Goal: Task Accomplishment & Management: Manage account settings

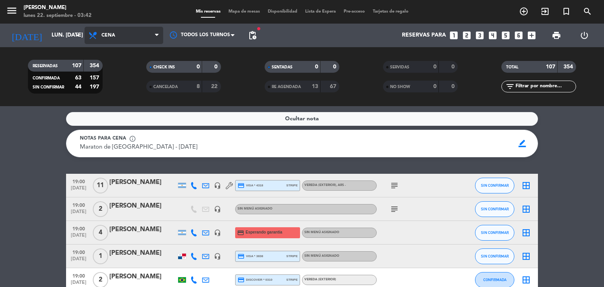
click at [149, 38] on span "Cena" at bounding box center [124, 35] width 79 height 17
click at [135, 66] on div "menu [PERSON_NAME] lunes 22. septiembre - 03:42 Mis reservas Mapa de mesas Disp…" at bounding box center [302, 53] width 604 height 106
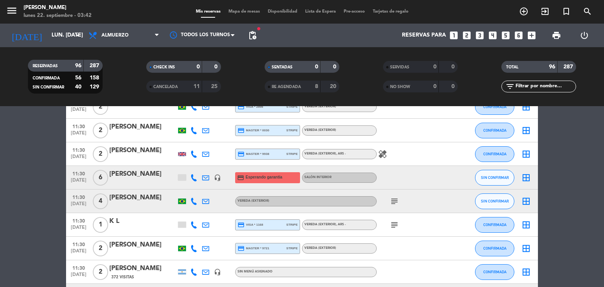
scroll to position [393, 0]
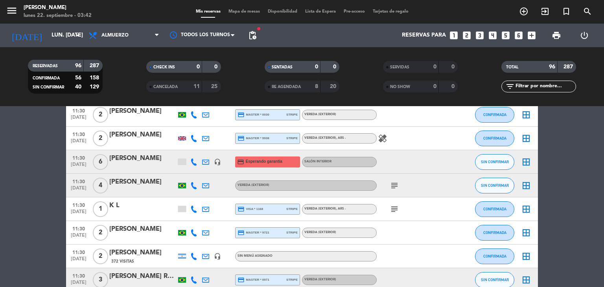
click at [392, 189] on icon "subject" at bounding box center [393, 185] width 9 height 9
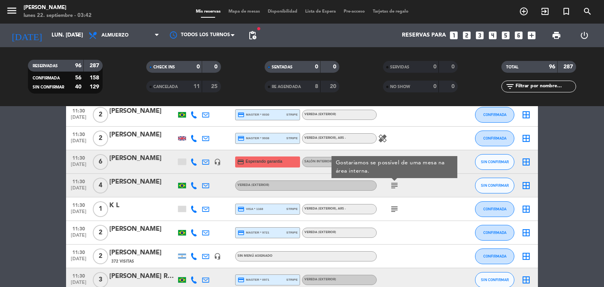
click at [395, 208] on icon "subject" at bounding box center [393, 208] width 9 height 9
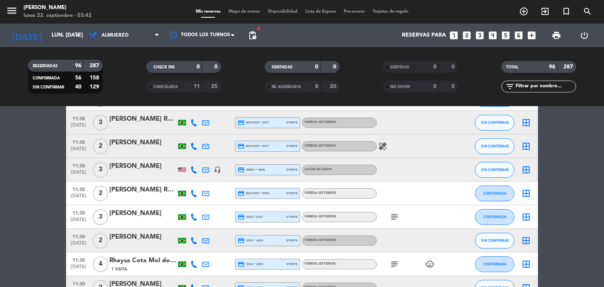
scroll to position [566, 0]
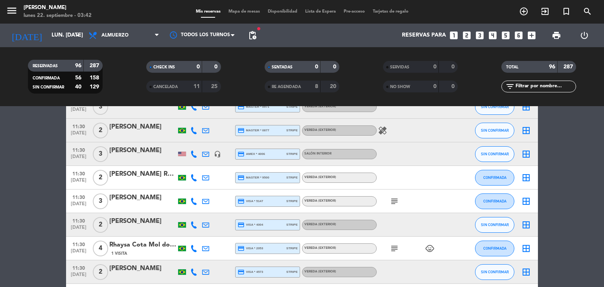
click at [396, 199] on icon "subject" at bounding box center [393, 201] width 9 height 9
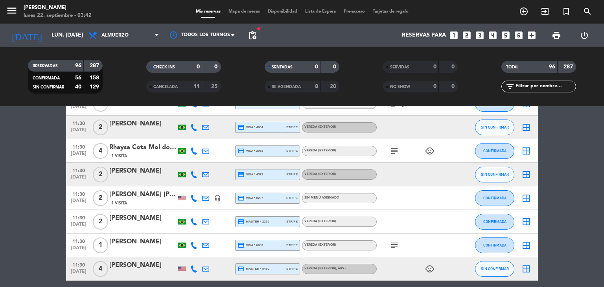
scroll to position [676, 0]
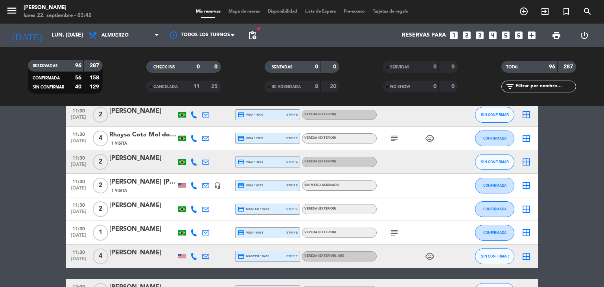
click at [395, 134] on icon "subject" at bounding box center [393, 138] width 9 height 9
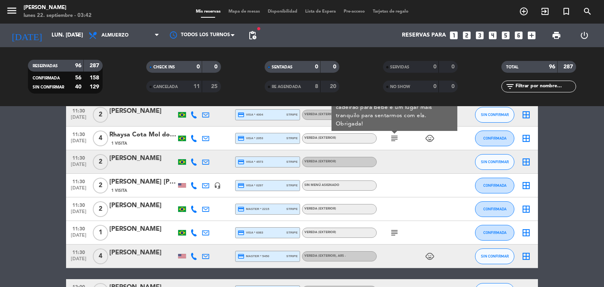
click at [395, 228] on icon "subject" at bounding box center [393, 232] width 9 height 9
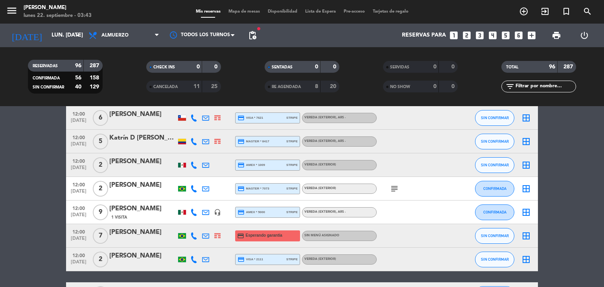
scroll to position [1006, 0]
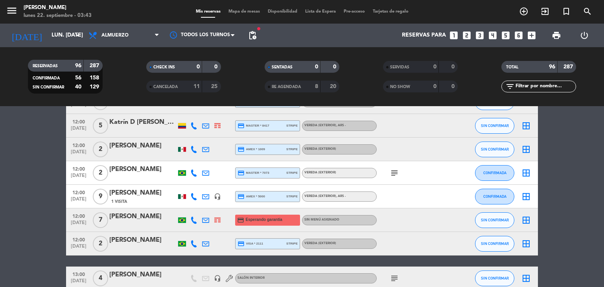
click at [184, 199] on div at bounding box center [182, 196] width 12 height 23
click at [181, 195] on div at bounding box center [182, 196] width 8 height 5
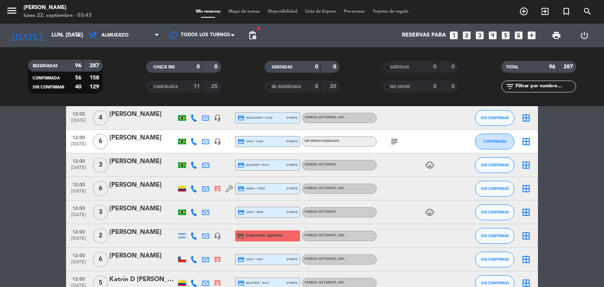
scroll to position [833, 0]
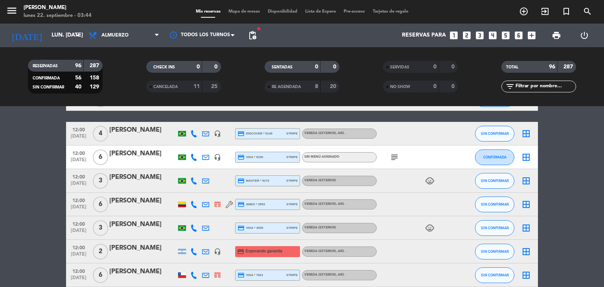
click at [181, 200] on div at bounding box center [182, 204] width 12 height 23
click at [181, 204] on div at bounding box center [182, 205] width 8 height 6
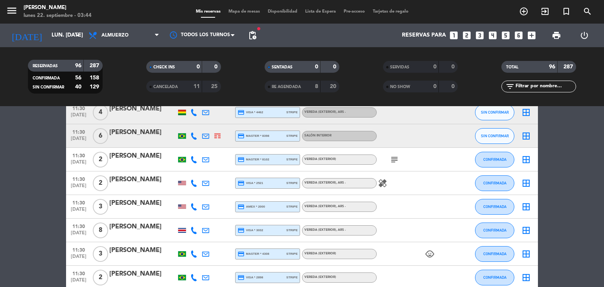
scroll to position [204, 0]
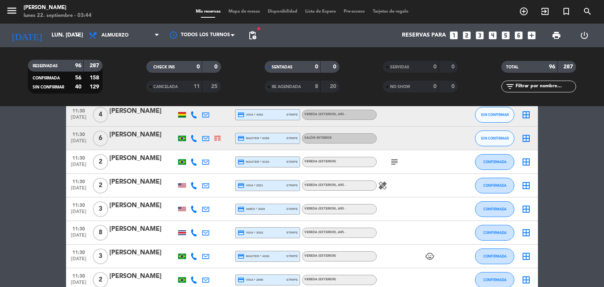
click at [184, 231] on div at bounding box center [182, 232] width 8 height 5
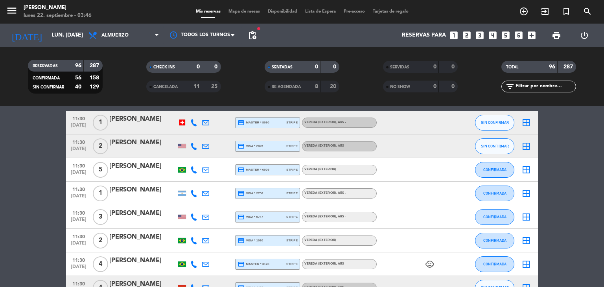
scroll to position [16, 0]
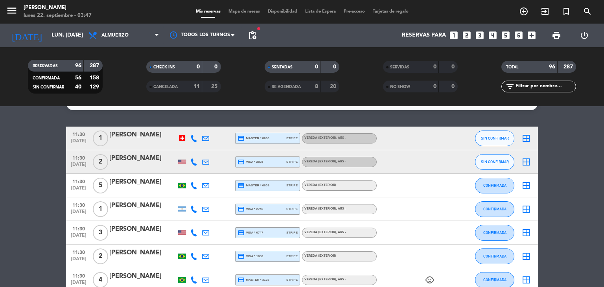
click at [184, 231] on div at bounding box center [182, 232] width 8 height 4
click at [252, 35] on span "pending_actions" at bounding box center [252, 35] width 9 height 9
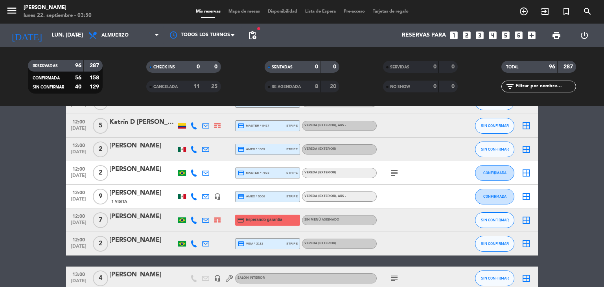
scroll to position [1022, 0]
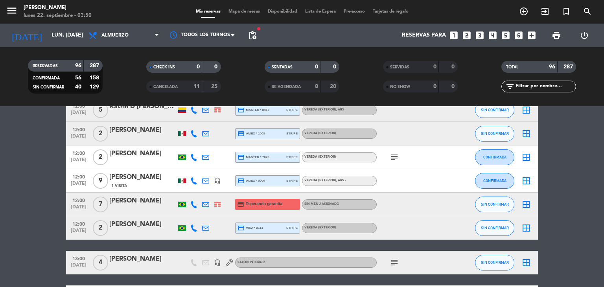
click at [396, 159] on icon "subject" at bounding box center [393, 156] width 9 height 9
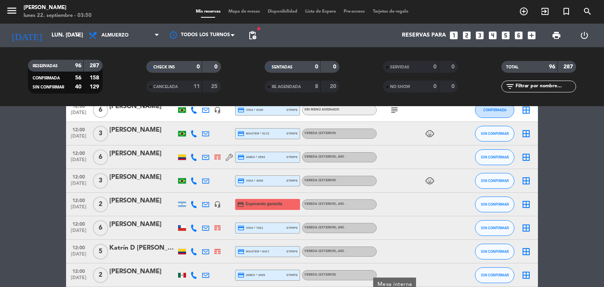
scroll to position [770, 0]
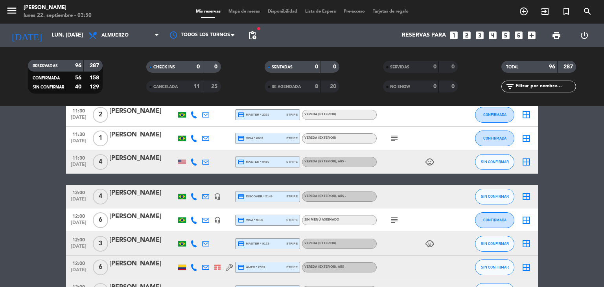
click at [395, 217] on icon "subject" at bounding box center [393, 219] width 9 height 9
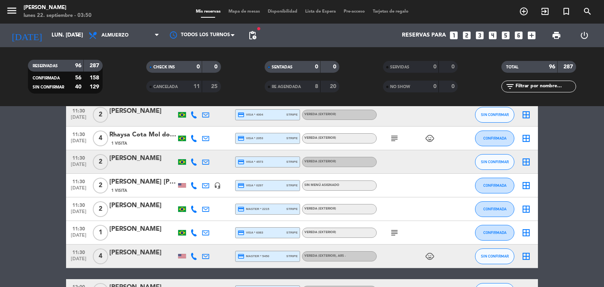
scroll to position [660, 0]
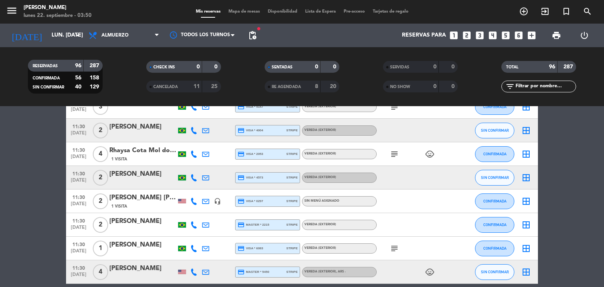
click at [395, 152] on icon "subject" at bounding box center [393, 153] width 9 height 9
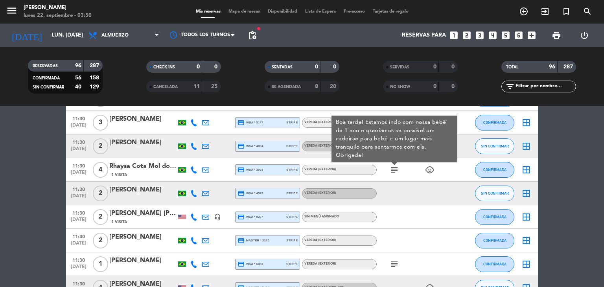
scroll to position [629, 0]
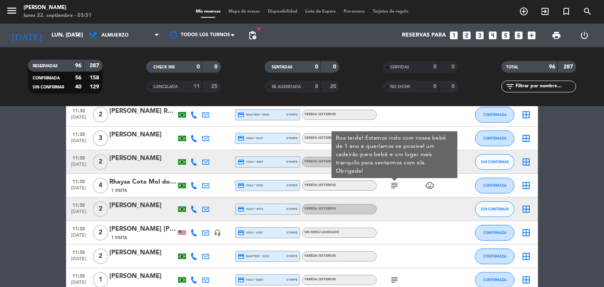
click at [376, 196] on div "11:30 [DATE] 4 Rhaysa Cota Mol dos Santos 1 Visita credit_card visa * 2053 stri…" at bounding box center [302, 186] width 472 height 24
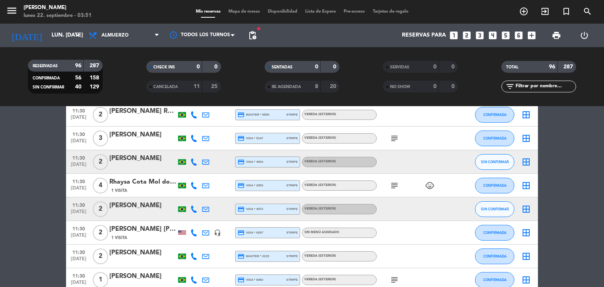
click at [394, 140] on icon "subject" at bounding box center [393, 138] width 9 height 9
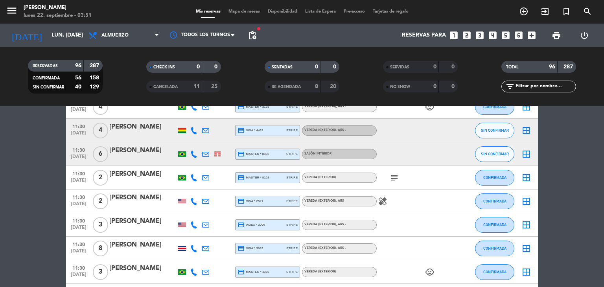
scroll to position [189, 0]
click at [397, 176] on icon "subject" at bounding box center [393, 177] width 9 height 9
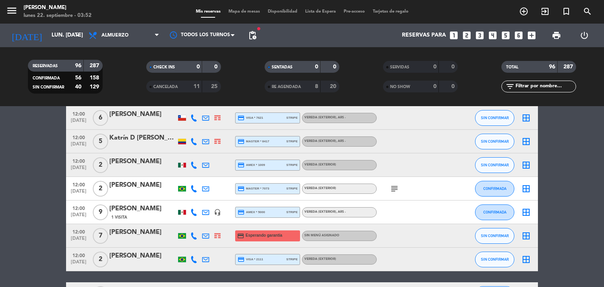
scroll to position [1006, 0]
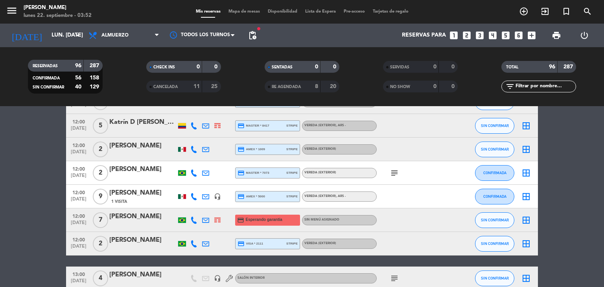
click at [254, 42] on span "pending_actions" at bounding box center [252, 36] width 16 height 16
click at [254, 33] on span "pending_actions" at bounding box center [252, 35] width 9 height 9
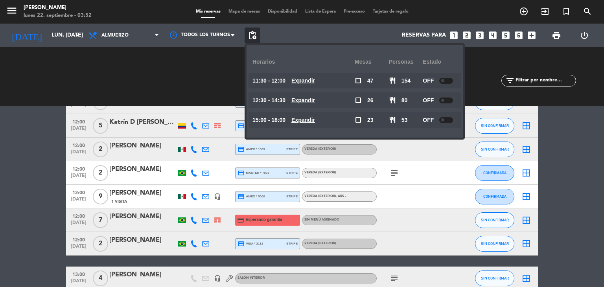
click at [285, 41] on div "Reservas para looks_one looks_two looks_3 looks_4 looks_5 looks_6 add_box" at bounding box center [399, 36] width 279 height 24
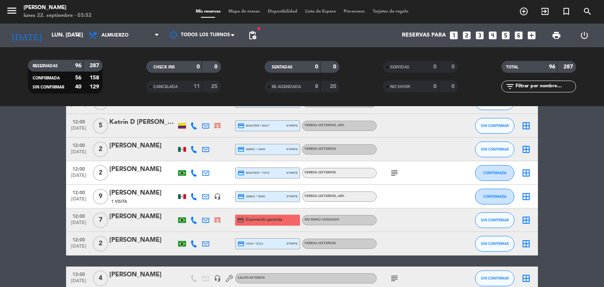
click at [63, 139] on bookings-row "11:30 [DATE] 1 [PERSON_NAME] credit_card master * 8090 stripe Vereda (EXTERIOR)…" at bounding box center [302, 290] width 604 height 2308
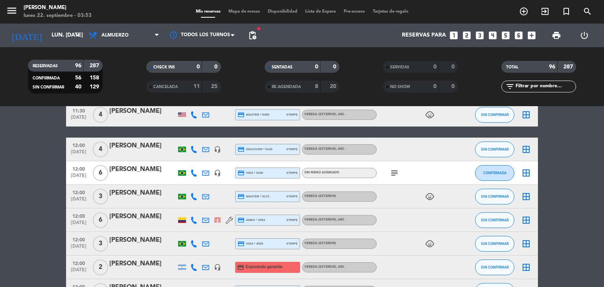
scroll to position [802, 0]
